Goal: Use online tool/utility: Utilize a website feature to perform a specific function

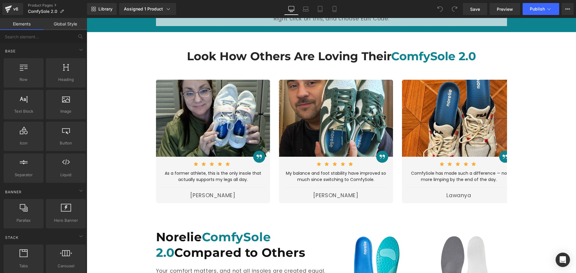
scroll to position [1230, 0]
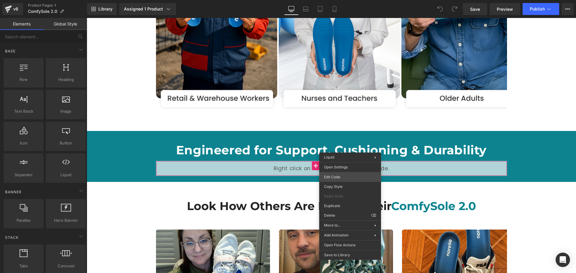
click at [345, 0] on div "You are previewing how the will restyle your page. You can not edit Elements in…" at bounding box center [288, 0] width 576 height 0
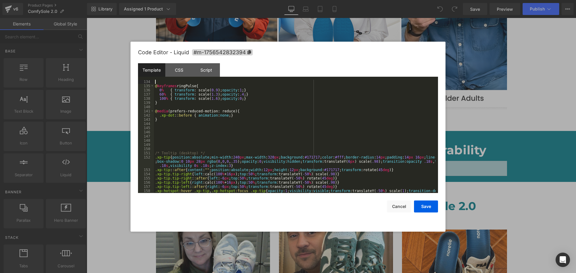
scroll to position [550, 0]
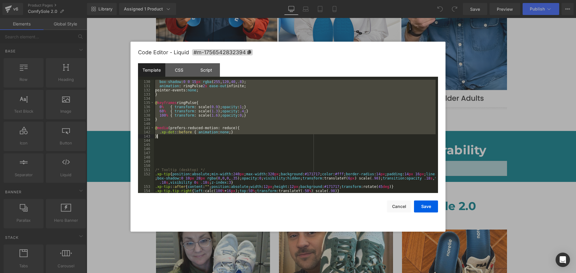
drag, startPoint x: 156, startPoint y: 140, endPoint x: 166, endPoint y: 138, distance: 10.3
click at [166, 138] on div "box-shadow : 0 0 15 px rgba ( 255 , 120 , 40 , .8 ); animation : ringPulse 2 s …" at bounding box center [295, 141] width 282 height 122
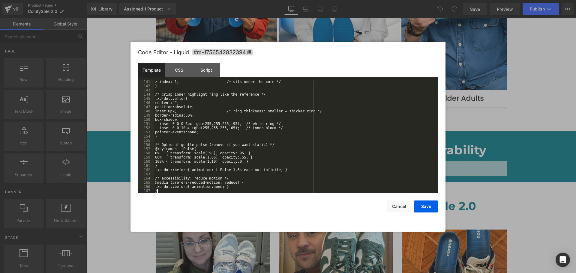
scroll to position [596, 0]
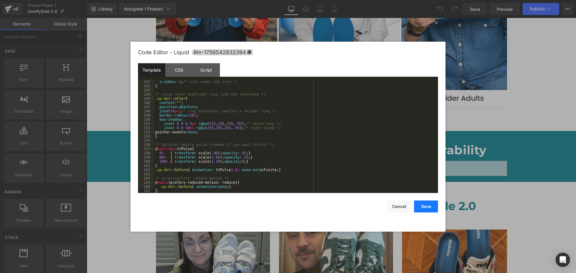
click at [429, 205] on button "Save" at bounding box center [426, 207] width 24 height 12
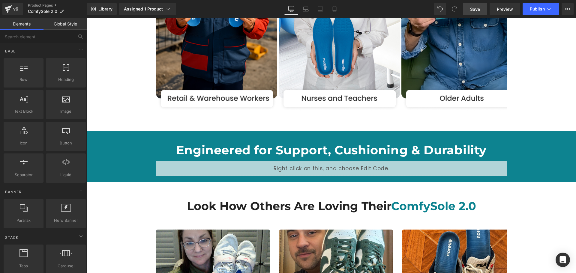
click at [483, 8] on link "Save" at bounding box center [475, 9] width 24 height 12
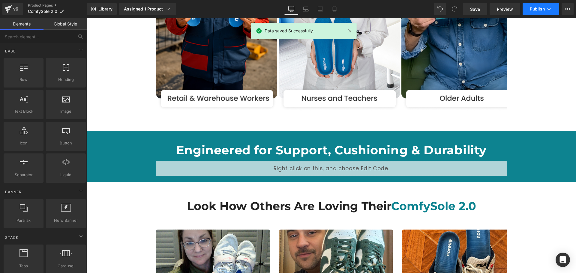
click at [529, 7] on button "Publish" at bounding box center [541, 9] width 37 height 12
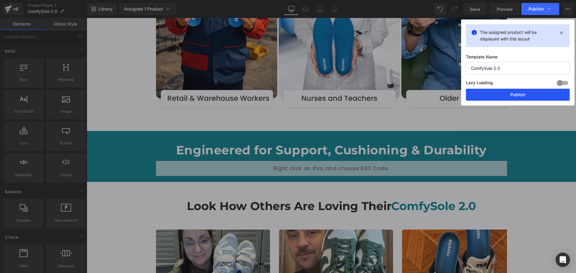
click at [517, 98] on button "Publish" at bounding box center [518, 95] width 104 height 12
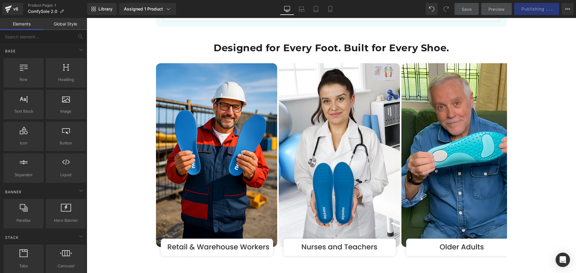
scroll to position [1080, 0]
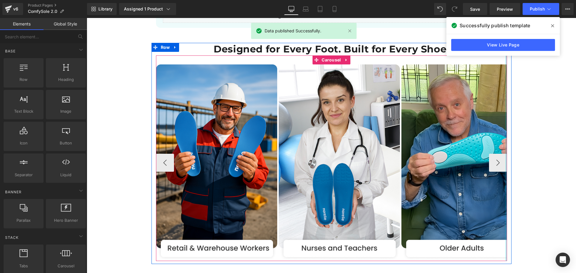
click at [506, 141] on div at bounding box center [507, 159] width 2 height 206
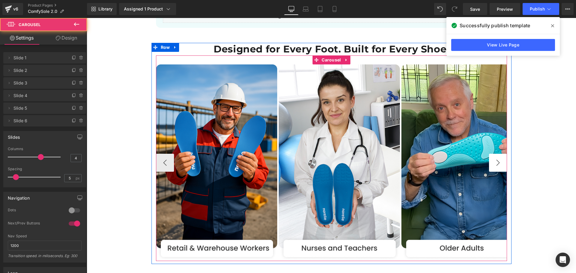
click at [500, 154] on button "›" at bounding box center [498, 163] width 18 height 18
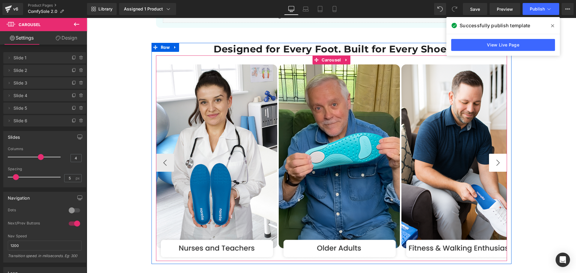
click at [500, 154] on button "›" at bounding box center [498, 163] width 18 height 18
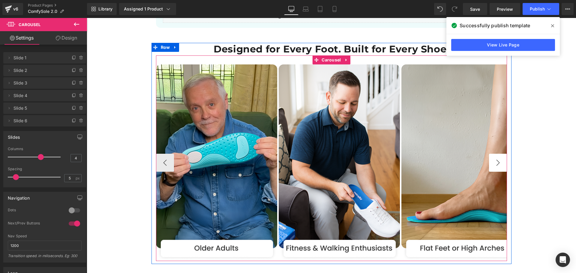
click at [500, 154] on button "›" at bounding box center [498, 163] width 18 height 18
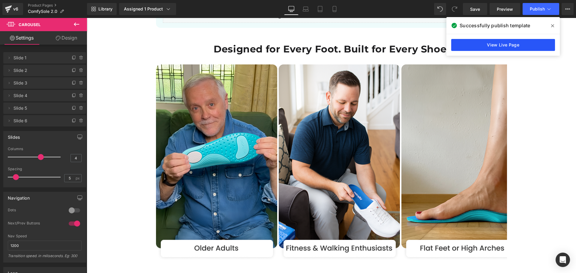
click at [489, 44] on link "View Live Page" at bounding box center [503, 45] width 104 height 12
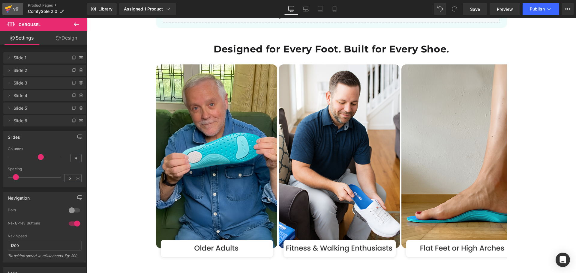
click at [6, 6] on icon at bounding box center [8, 9] width 7 height 15
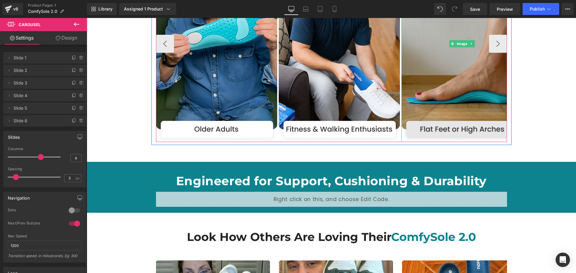
scroll to position [1200, 0]
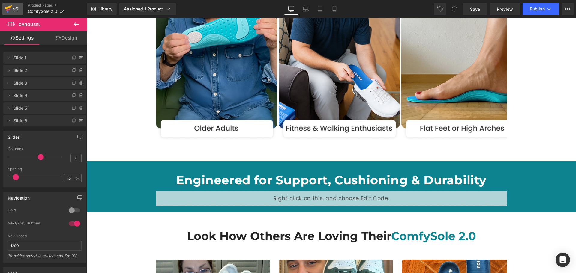
click at [14, 6] on div "v6" at bounding box center [16, 9] width 8 height 8
